Goal: Navigation & Orientation: Go to known website

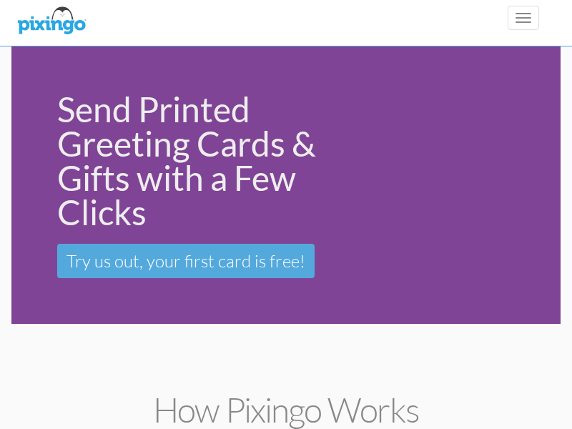
scroll to position [2867, 0]
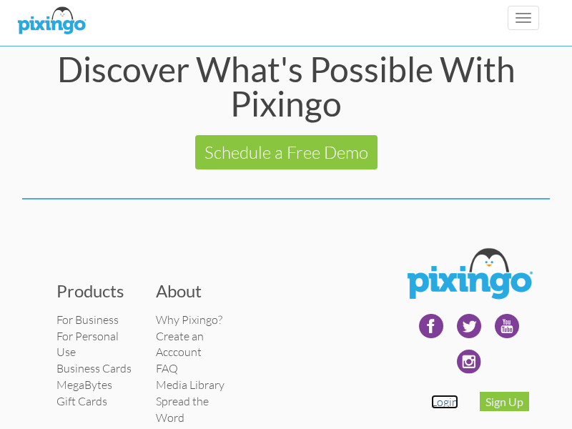
click at [445, 409] on link "Login" at bounding box center [444, 402] width 27 height 14
